Goal: Task Accomplishment & Management: Manage account settings

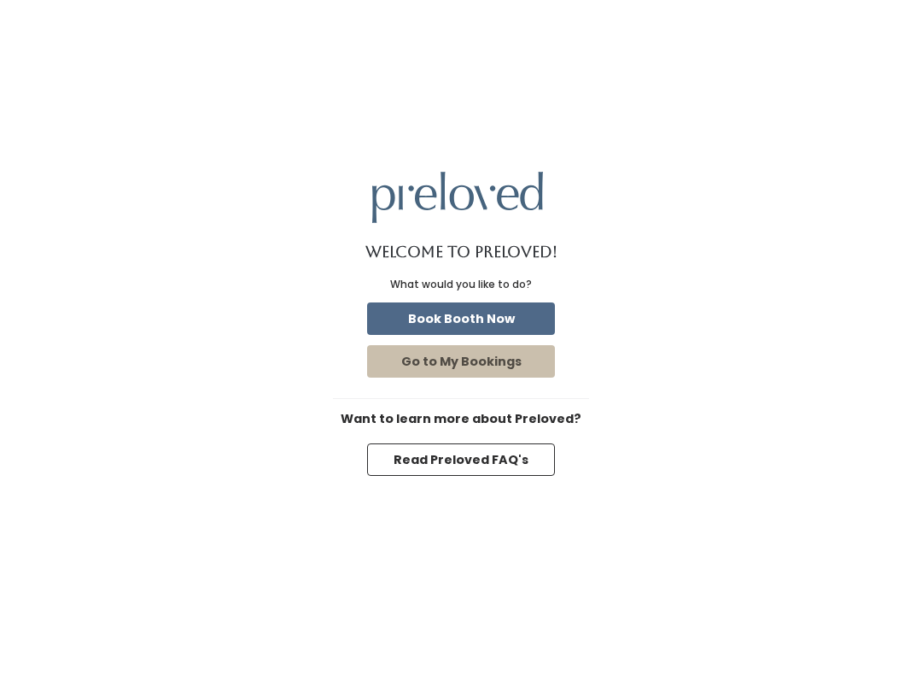
click at [519, 332] on button "Book Booth Now" at bounding box center [461, 318] width 188 height 32
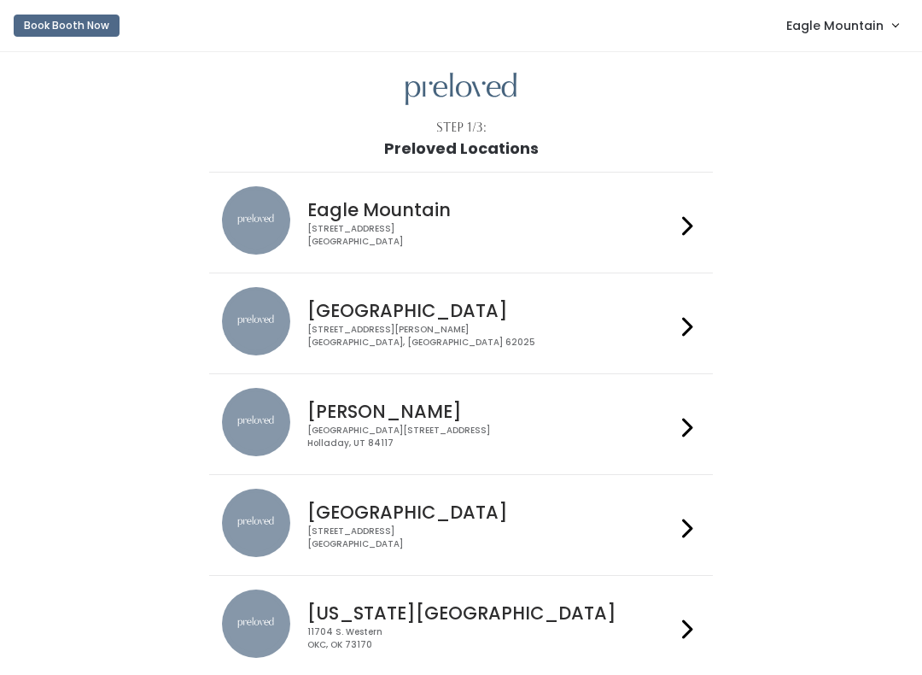
click at [865, 32] on span "Eagle Mountain" at bounding box center [835, 25] width 97 height 19
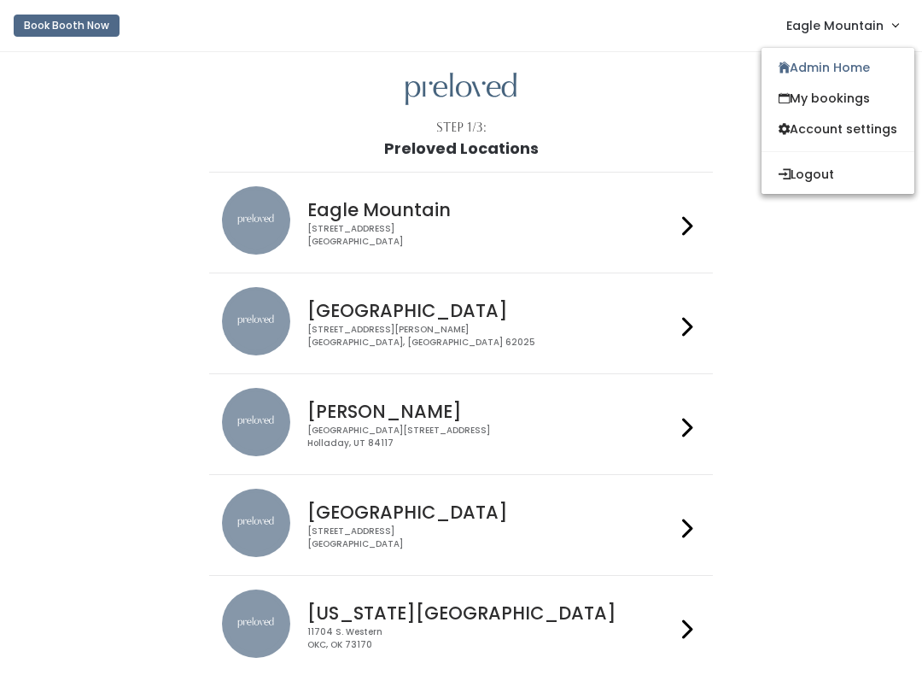
click at [844, 68] on link "Admin Home" at bounding box center [838, 67] width 153 height 31
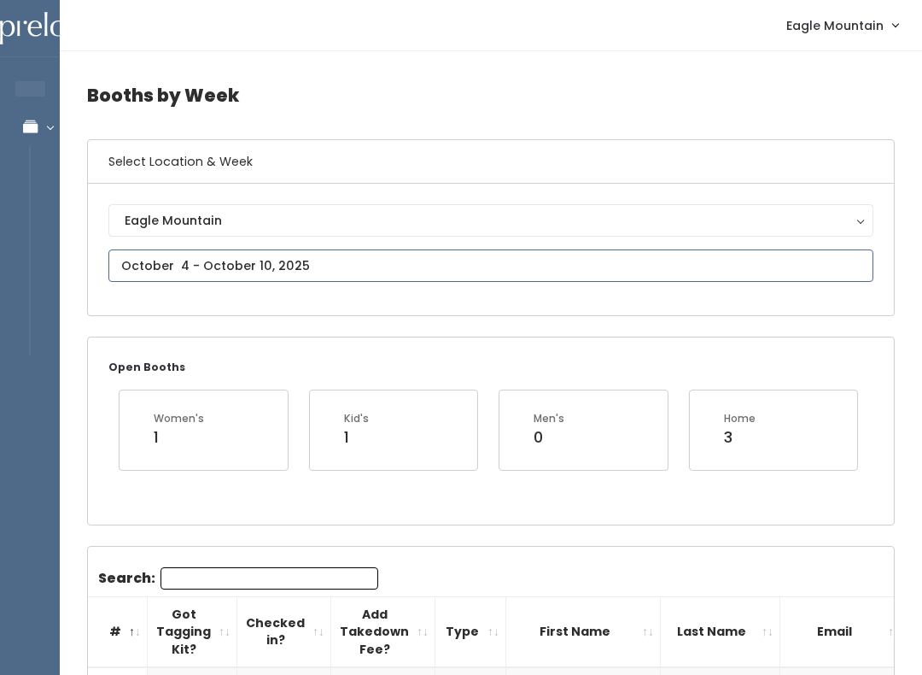
click at [711, 281] on input "text" at bounding box center [490, 265] width 765 height 32
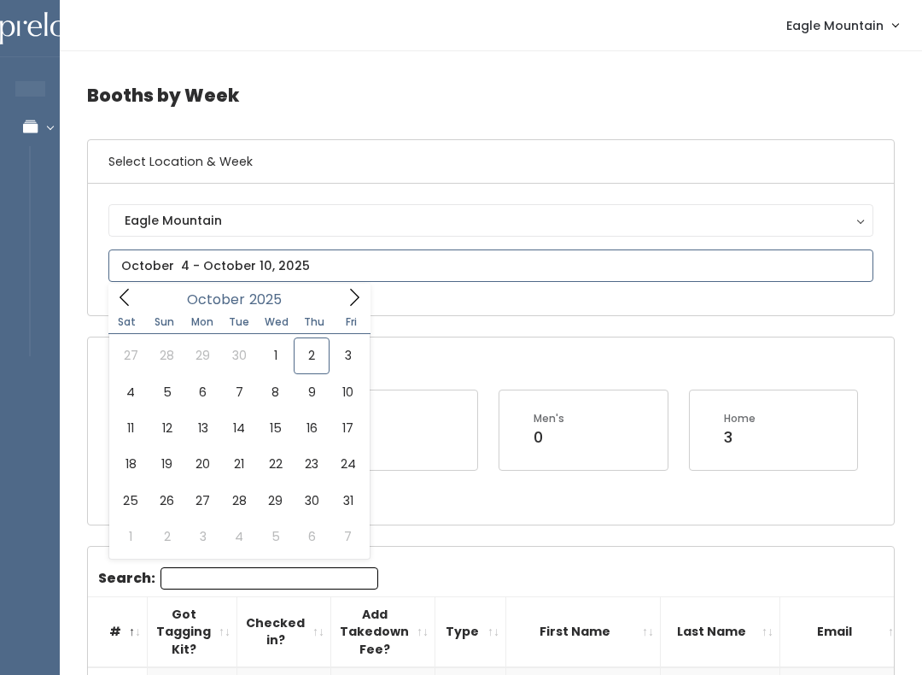
click at [711, 272] on input "text" at bounding box center [490, 265] width 765 height 32
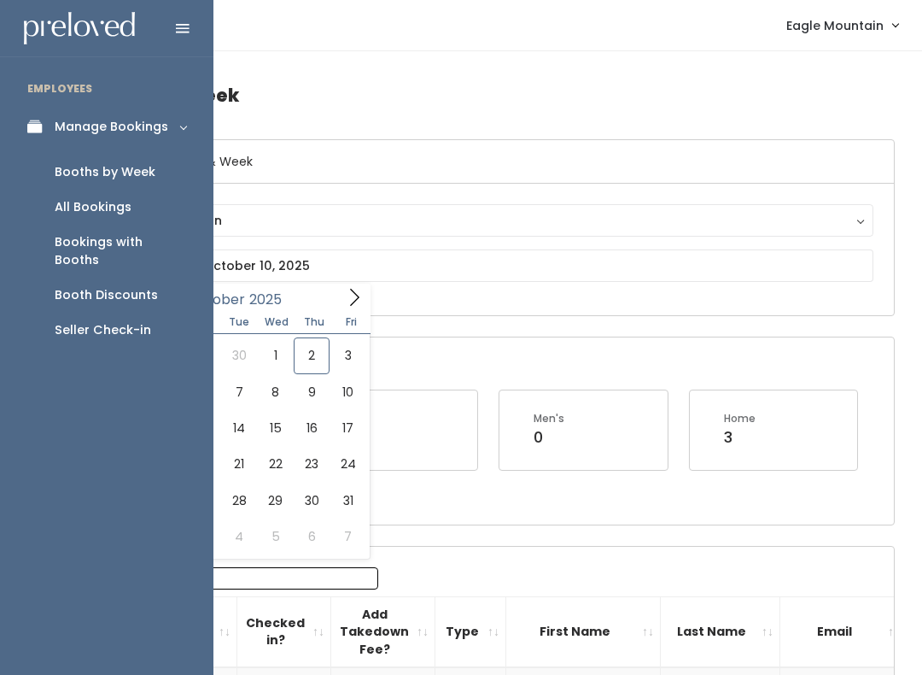
click at [172, 256] on link "Bookings with Booths" at bounding box center [107, 251] width 214 height 53
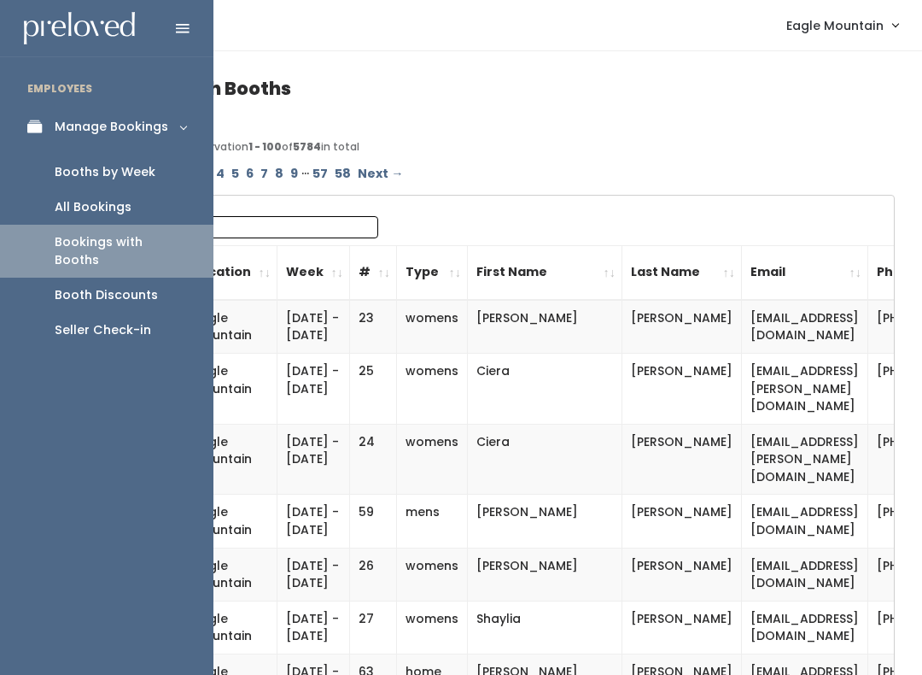
click at [134, 286] on div "Booth Discounts" at bounding box center [106, 295] width 103 height 18
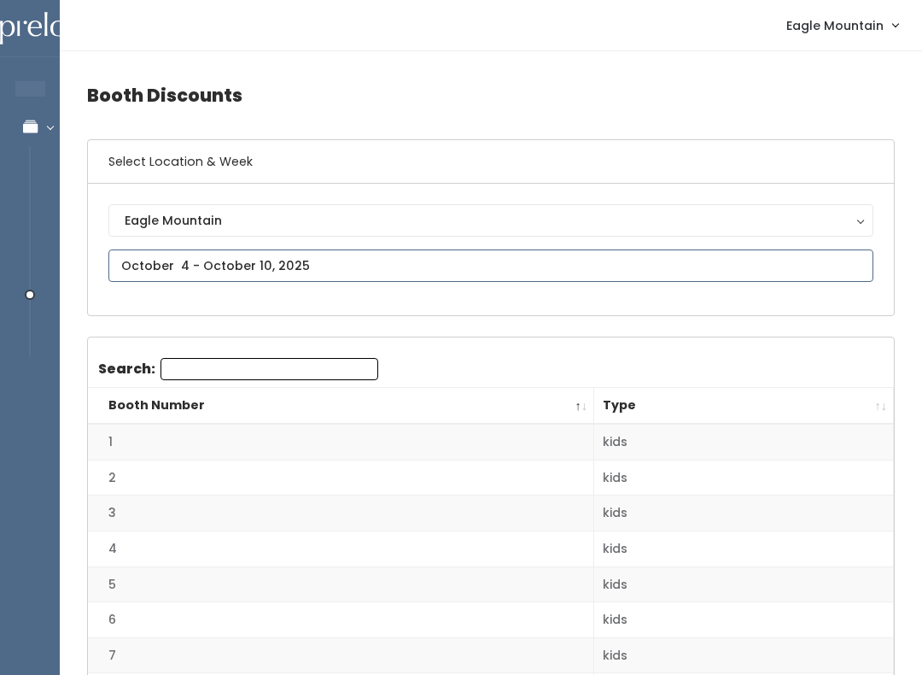
click at [780, 266] on input "text" at bounding box center [490, 265] width 765 height 32
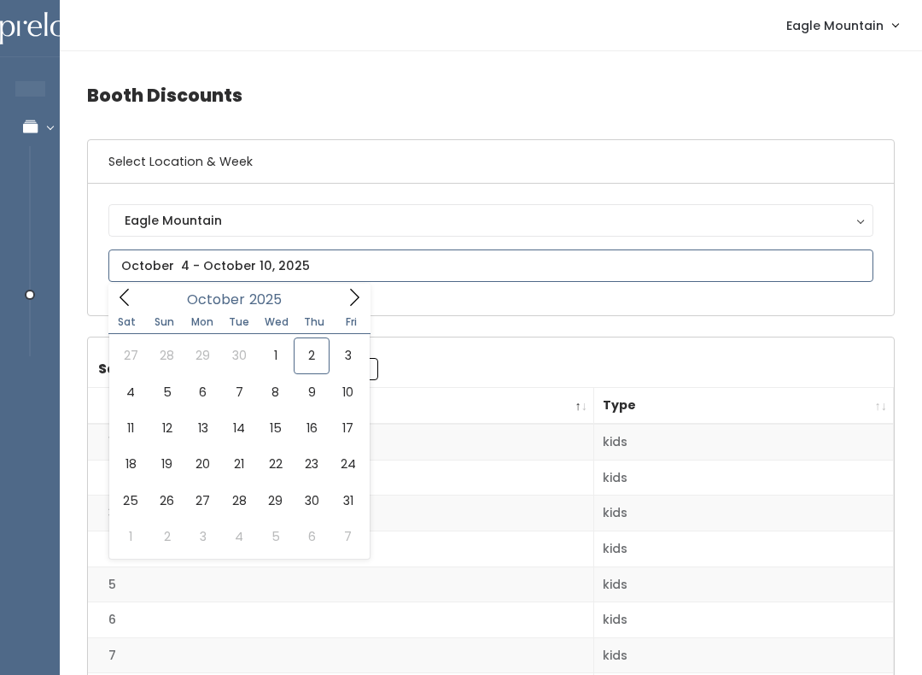
type input "[DATE] to [DATE]"
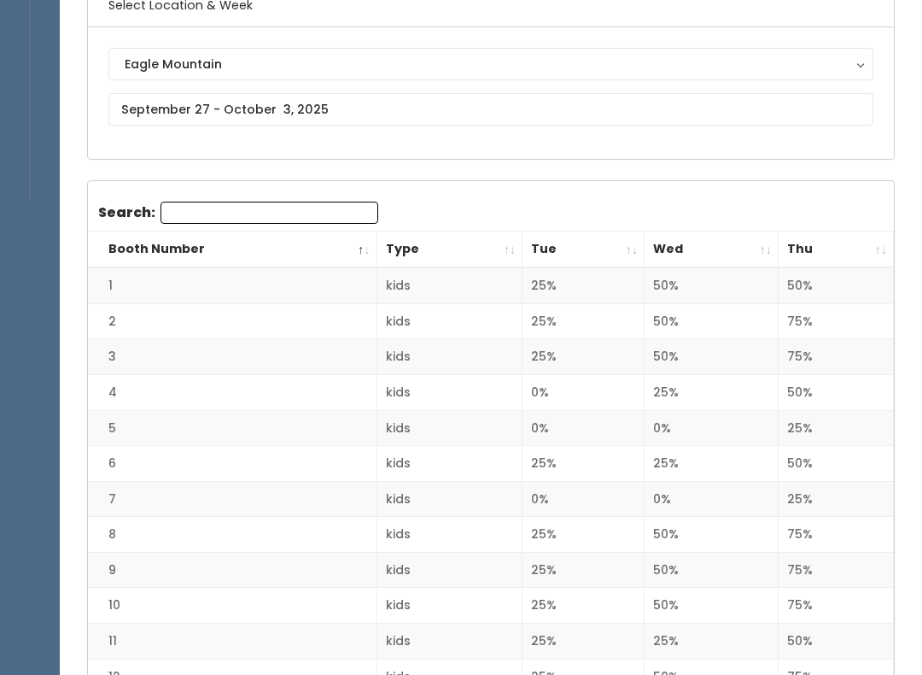
scroll to position [158, 0]
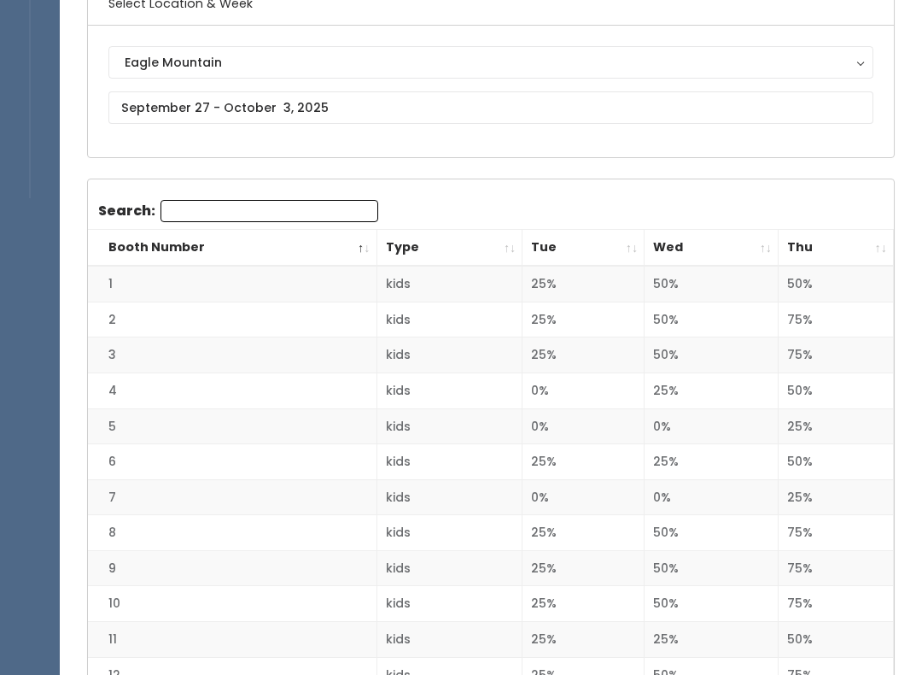
click at [872, 240] on th "Thu" at bounding box center [836, 248] width 115 height 37
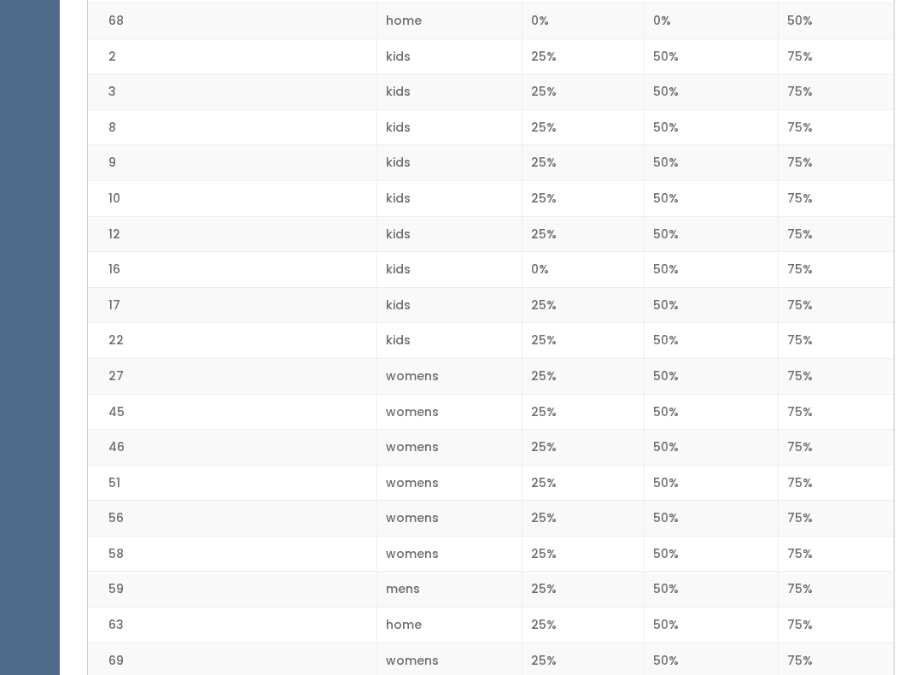
scroll to position [2202, 0]
